Goal: Task Accomplishment & Management: Use online tool/utility

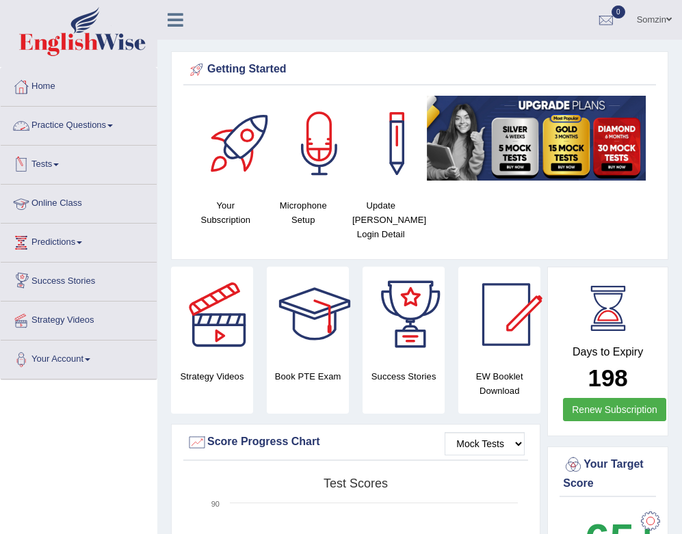
click at [82, 129] on link "Practice Questions" at bounding box center [79, 124] width 156 height 34
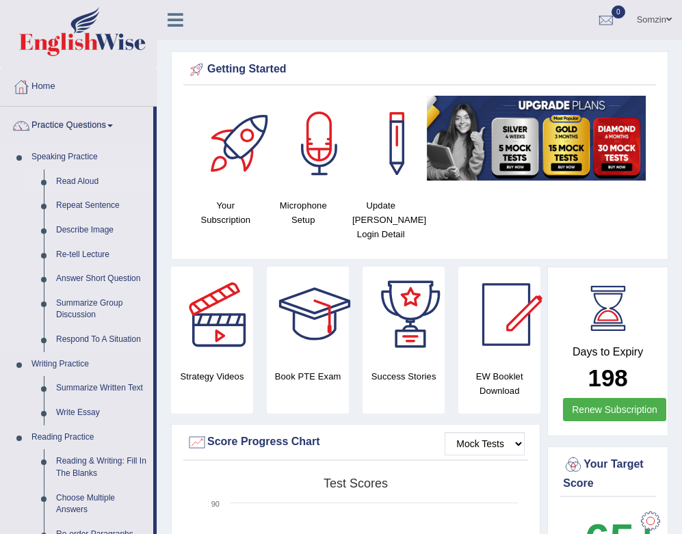
click at [79, 182] on link "Read Aloud" at bounding box center [101, 182] width 103 height 25
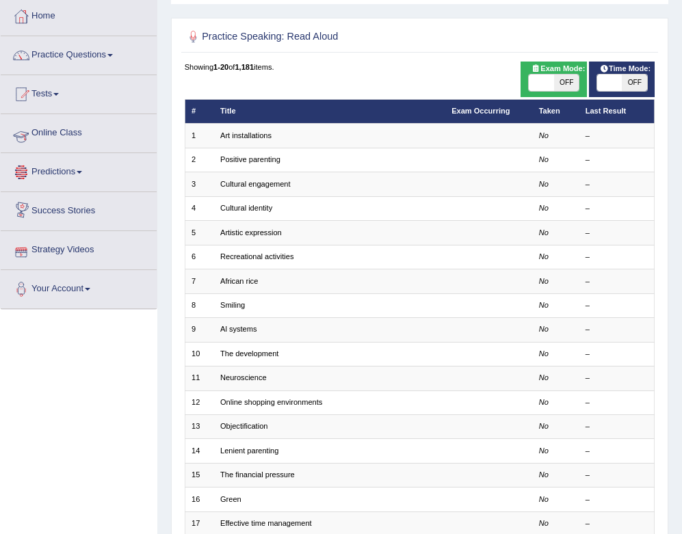
click at [60, 139] on link "Online Class" at bounding box center [79, 131] width 156 height 34
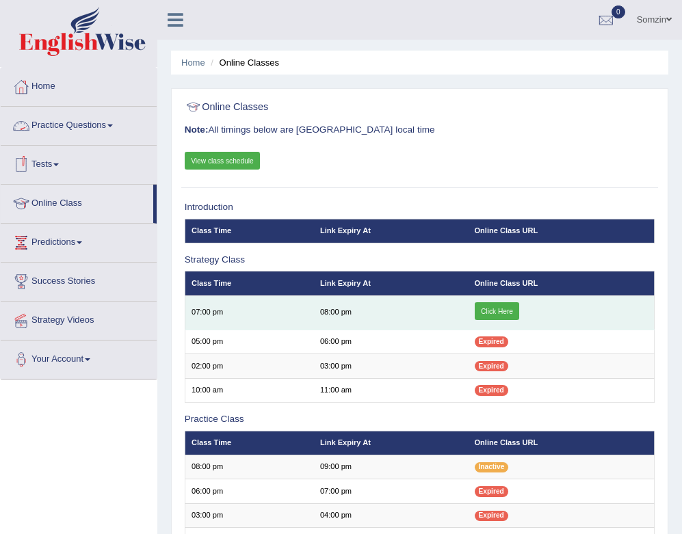
click at [496, 305] on link "Click Here" at bounding box center [496, 311] width 45 height 18
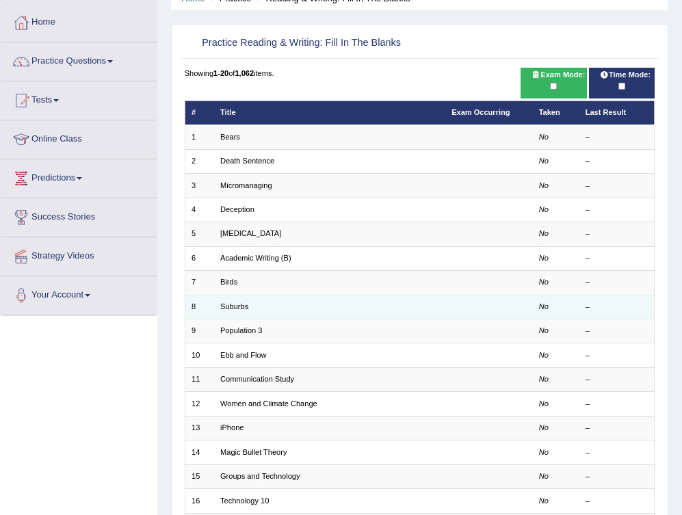
scroll to position [75, 0]
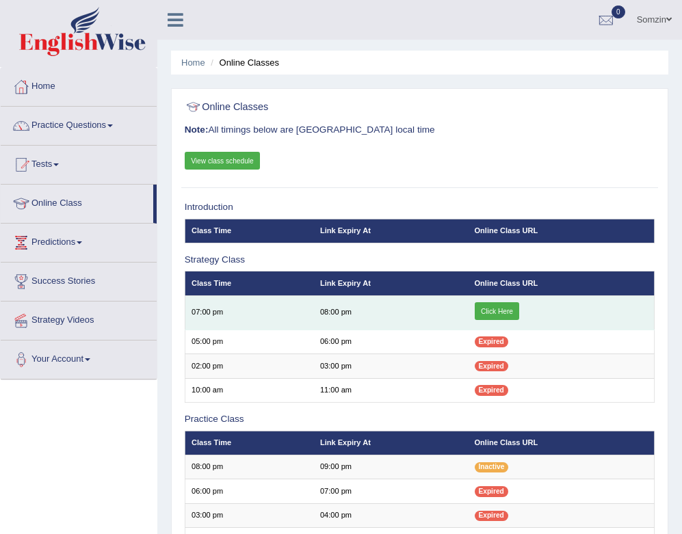
click at [498, 312] on link "Click Here" at bounding box center [496, 311] width 45 height 18
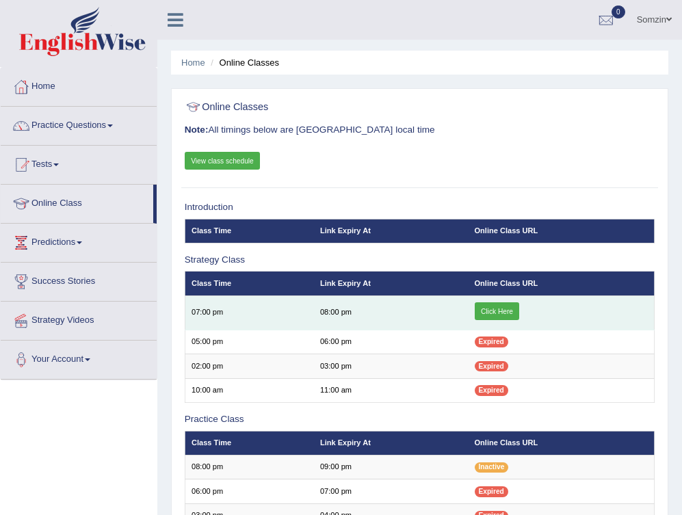
click at [501, 304] on link "Click Here" at bounding box center [496, 311] width 45 height 18
